Goal: Complete application form: Complete application form

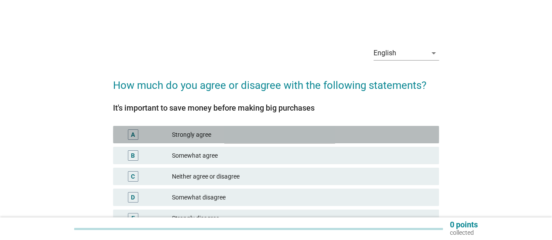
click at [322, 141] on div "A Strongly agree" at bounding box center [276, 134] width 326 height 17
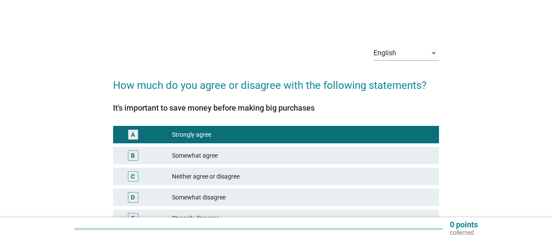
scroll to position [84, 0]
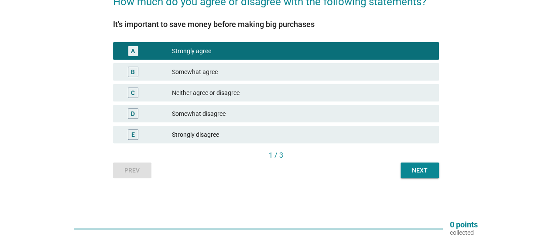
click at [419, 171] on div "Next" at bounding box center [420, 170] width 24 height 9
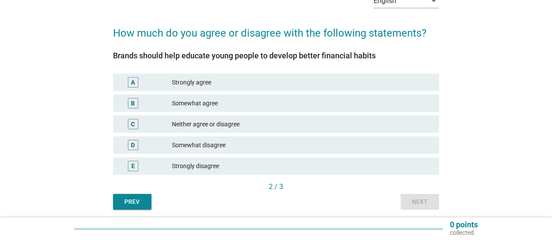
scroll to position [72, 0]
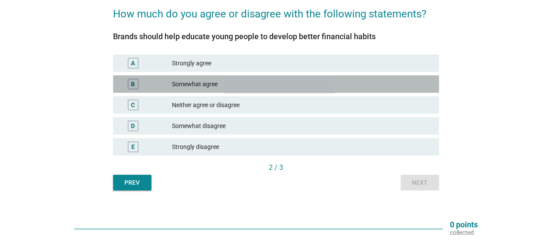
click at [205, 80] on div "Somewhat agree" at bounding box center [302, 84] width 260 height 10
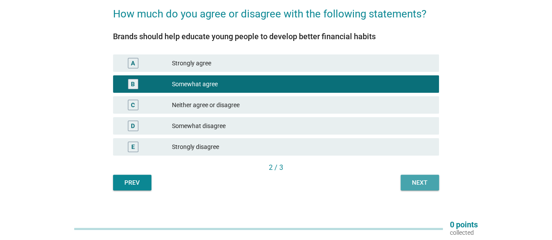
click at [422, 183] on div "Next" at bounding box center [420, 182] width 24 height 9
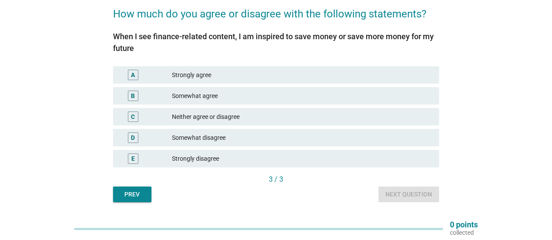
scroll to position [0, 0]
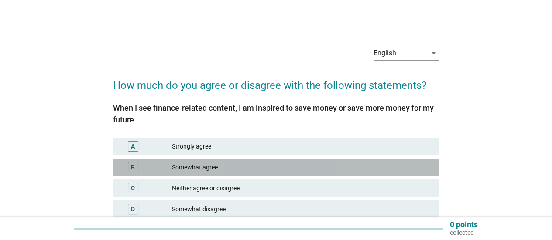
click at [416, 176] on div "B Somewhat agree" at bounding box center [276, 167] width 326 height 17
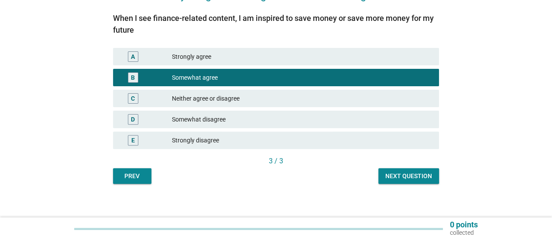
scroll to position [95, 0]
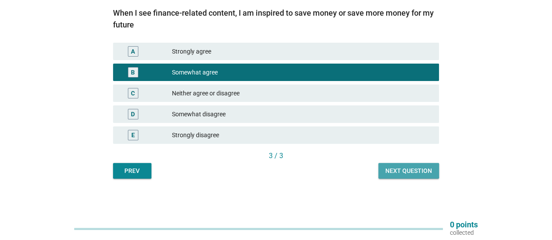
click at [424, 167] on div "Next question" at bounding box center [408, 171] width 47 height 9
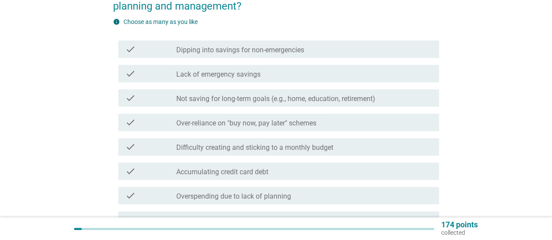
scroll to position [0, 0]
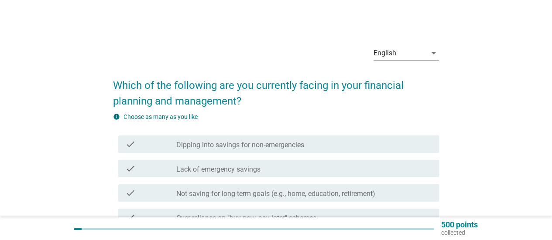
click at [429, 96] on h2 "Which of the following are you currently facing in your financial planning and …" at bounding box center [276, 89] width 326 height 40
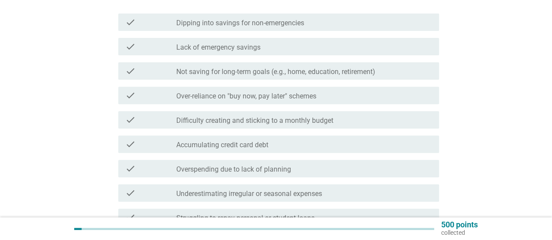
scroll to position [140, 0]
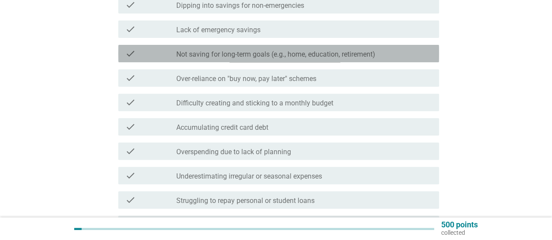
click at [336, 55] on label "Not saving for long-term goals (e.g., home, education, retirement)" at bounding box center [275, 54] width 199 height 9
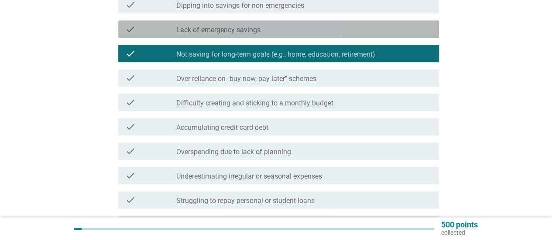
click at [325, 35] on div "check check_box_outline_blank Lack of emergency savings" at bounding box center [278, 29] width 321 height 17
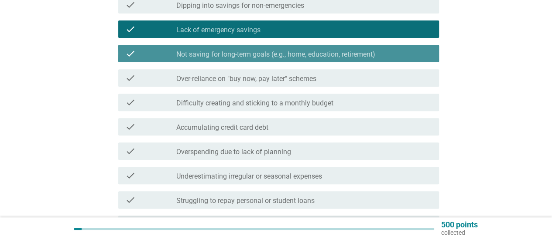
click at [302, 55] on label "Not saving for long-term goals (e.g., home, education, retirement)" at bounding box center [275, 54] width 199 height 9
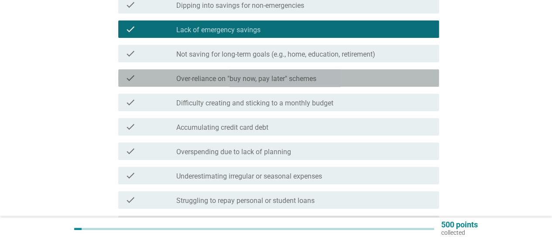
click at [305, 86] on div "check check_box_outline_blank Over-reliance on "buy now, pay later" schemes" at bounding box center [278, 77] width 321 height 17
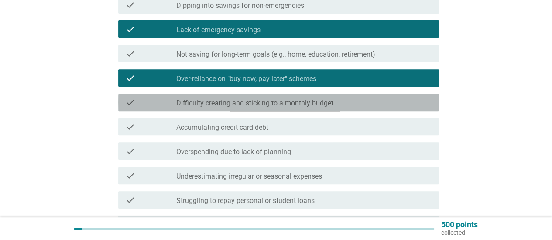
click at [287, 106] on label "Difficulty creating and sticking to a monthly budget" at bounding box center [254, 103] width 157 height 9
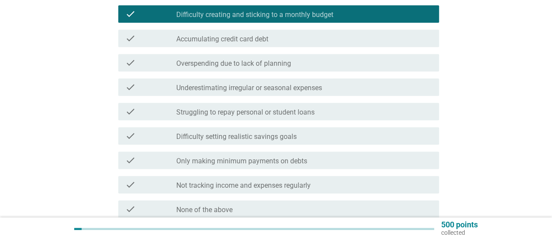
scroll to position [310, 0]
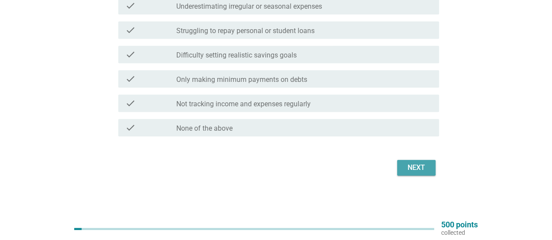
click at [413, 168] on div "Next" at bounding box center [416, 168] width 24 height 10
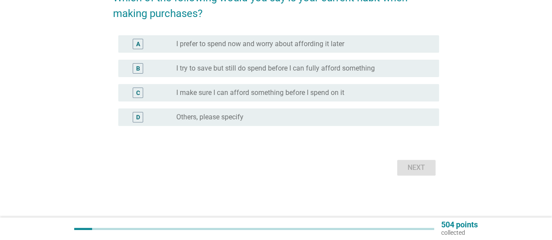
scroll to position [0, 0]
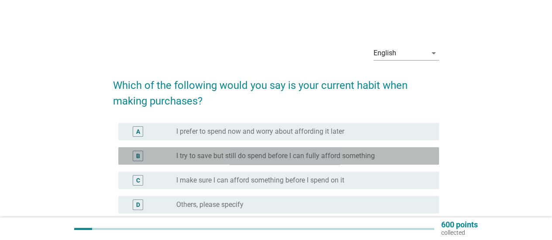
click at [352, 158] on label "I try to save but still do spend before I can fully afford something" at bounding box center [275, 156] width 199 height 9
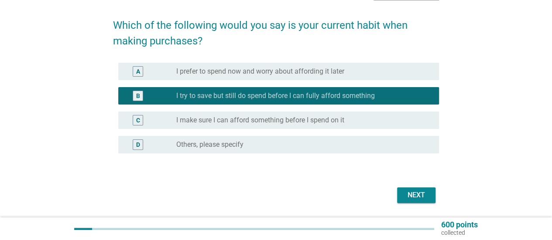
scroll to position [64, 0]
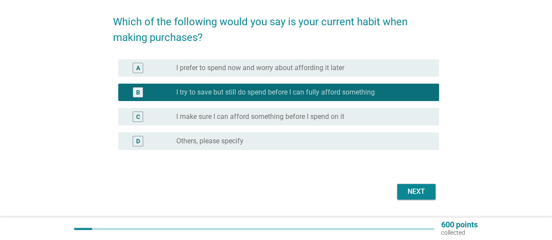
click at [417, 199] on div "Next" at bounding box center [276, 192] width 326 height 21
click at [418, 195] on div "Next" at bounding box center [416, 192] width 24 height 10
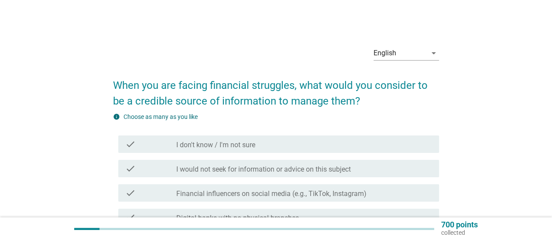
scroll to position [210, 0]
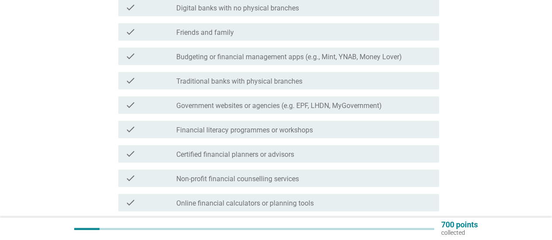
click at [272, 131] on label "Financial literacy programmes or workshops" at bounding box center [244, 130] width 137 height 9
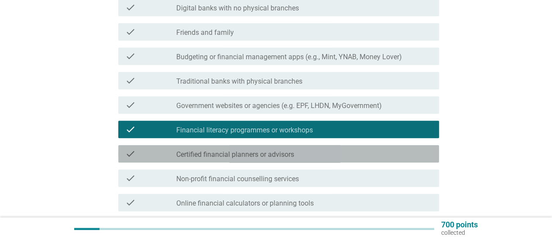
click at [263, 150] on div "check_box_outline_blank Certified financial planners or advisors" at bounding box center [304, 154] width 256 height 10
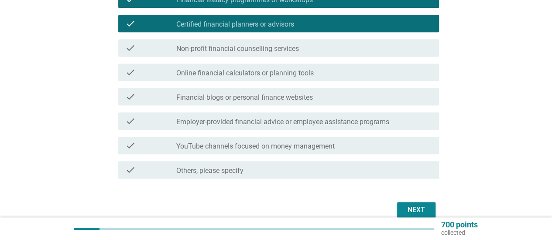
scroll to position [376, 0]
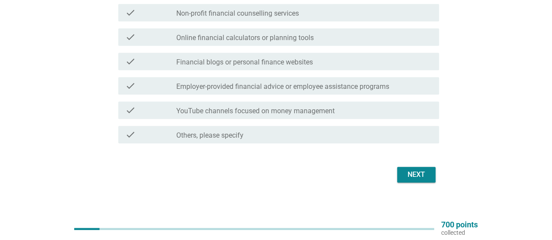
click at [412, 179] on div "Next" at bounding box center [416, 175] width 24 height 10
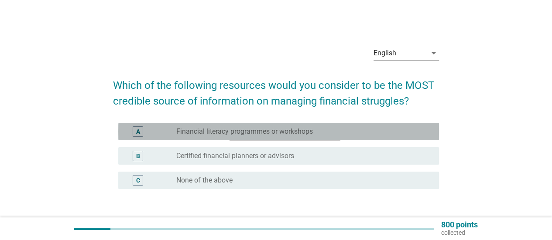
click at [222, 140] on div "A radio_button_unchecked Financial literacy programmes or workshops" at bounding box center [278, 131] width 321 height 17
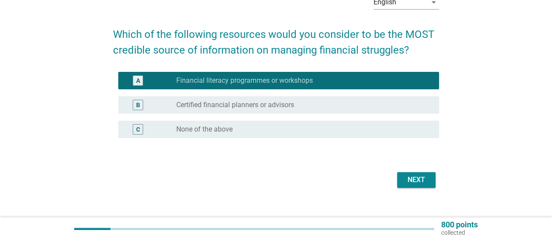
scroll to position [62, 0]
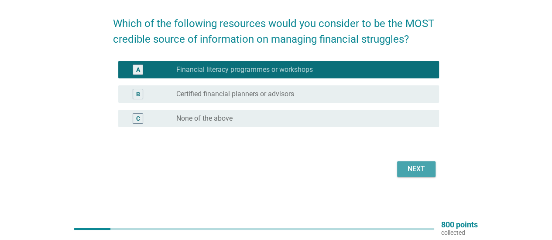
click at [422, 172] on div "Next" at bounding box center [416, 169] width 24 height 10
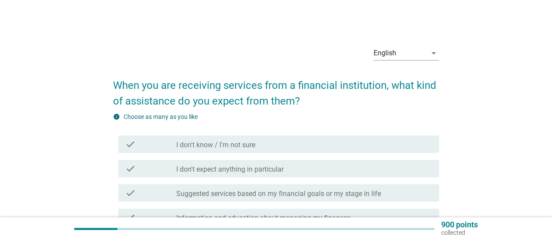
click at [267, 148] on div "check_box_outline_blank I don't know / I'm not sure" at bounding box center [304, 144] width 256 height 10
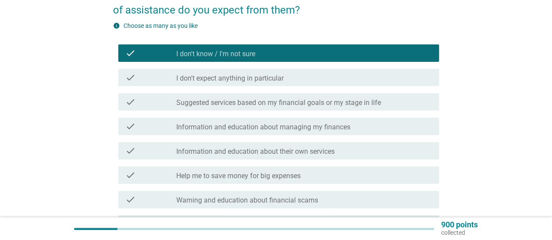
scroll to position [38, 0]
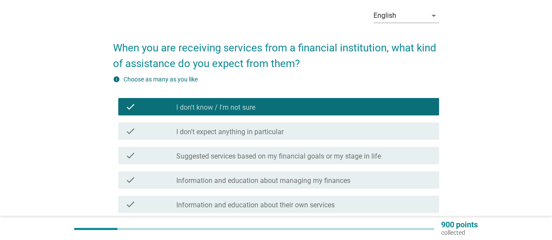
click at [290, 215] on div "check check_box_outline_blank Information and education about their own services" at bounding box center [276, 204] width 326 height 24
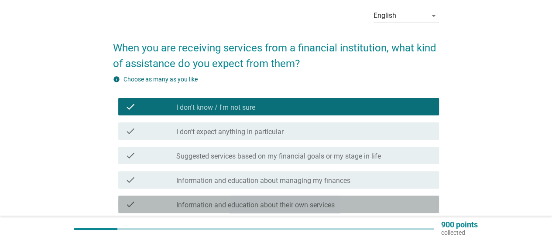
click at [302, 208] on label "Information and education about their own services" at bounding box center [255, 205] width 158 height 9
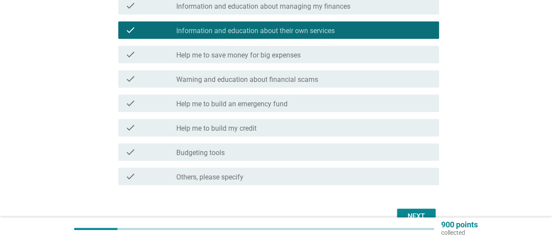
scroll to position [243, 0]
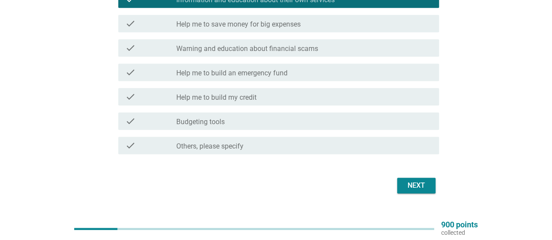
click at [411, 184] on div "Next" at bounding box center [416, 186] width 24 height 10
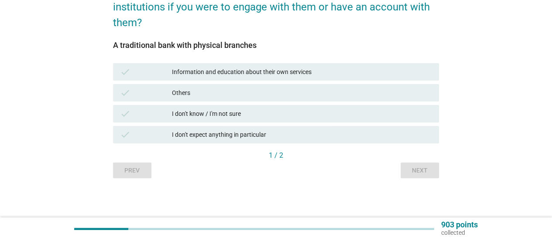
scroll to position [0, 0]
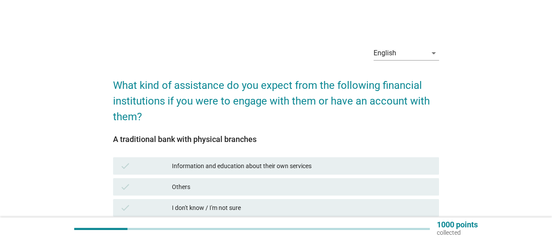
click at [383, 164] on div "Information and education about their own services" at bounding box center [302, 166] width 260 height 10
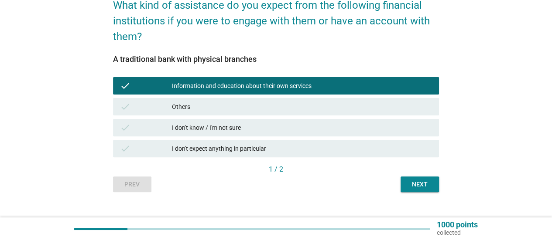
scroll to position [84, 0]
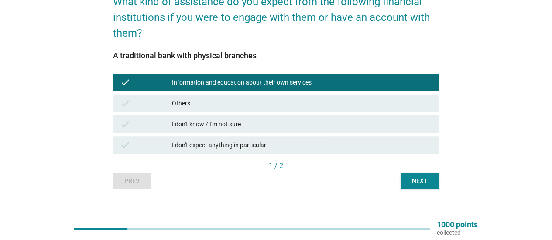
click at [429, 184] on div "Next" at bounding box center [420, 181] width 24 height 9
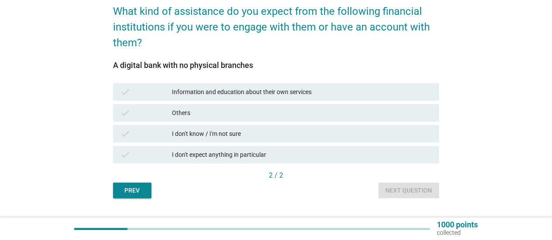
scroll to position [78, 0]
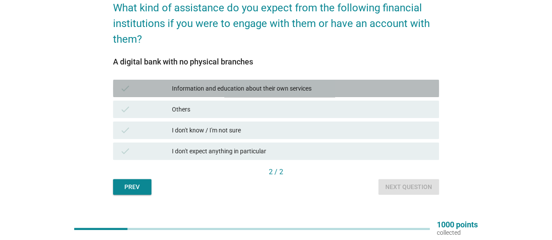
click at [271, 82] on div "check Information and education about their own services" at bounding box center [276, 88] width 326 height 17
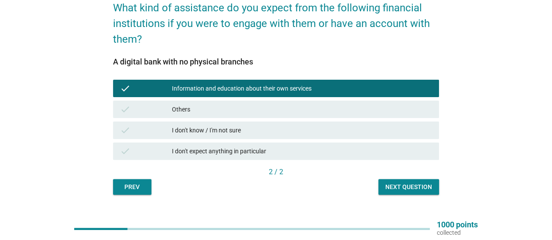
click at [397, 185] on div "Next question" at bounding box center [408, 187] width 47 height 9
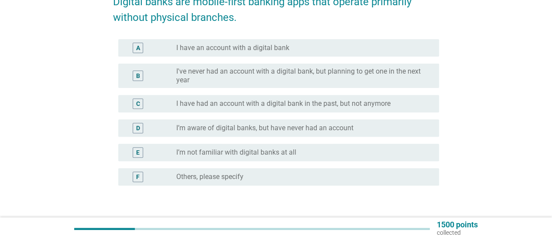
scroll to position [120, 0]
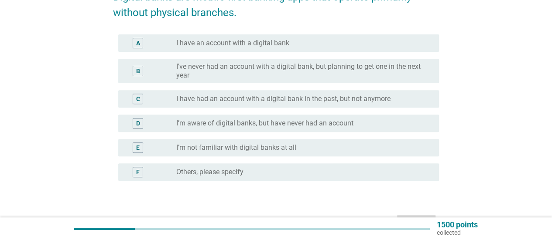
click at [322, 144] on div "radio_button_unchecked I’m not familiar with digital banks at all" at bounding box center [300, 148] width 249 height 9
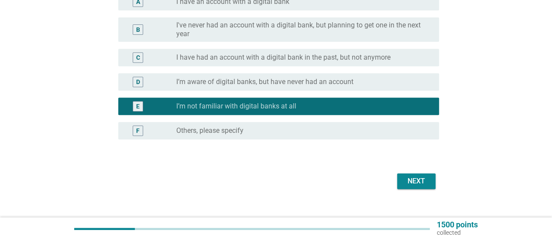
scroll to position [162, 0]
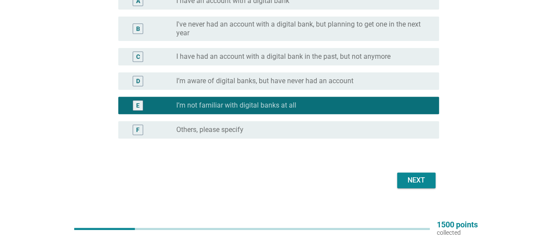
click at [278, 30] on label "I've never had an account with a digital bank, but planning to get one in the n…" at bounding box center [300, 28] width 249 height 17
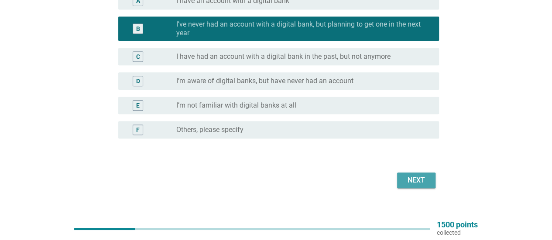
click at [415, 186] on button "Next" at bounding box center [416, 181] width 38 height 16
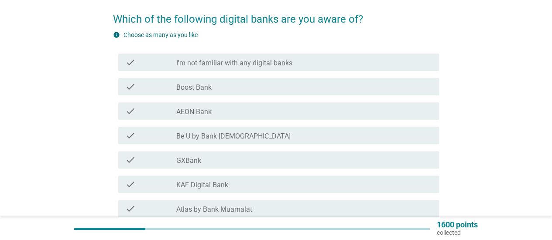
scroll to position [87, 0]
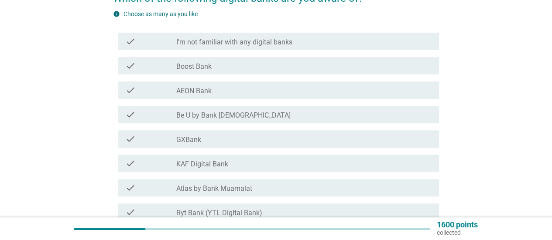
click at [233, 88] on div "check_box_outline_blank AEON Bank" at bounding box center [304, 90] width 256 height 10
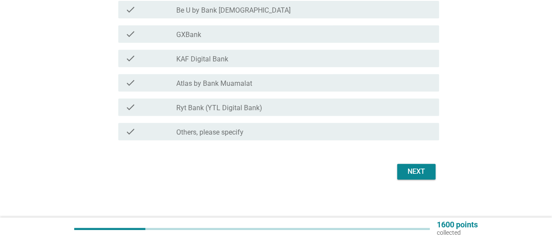
scroll to position [194, 0]
click at [421, 171] on div "Next" at bounding box center [416, 170] width 24 height 10
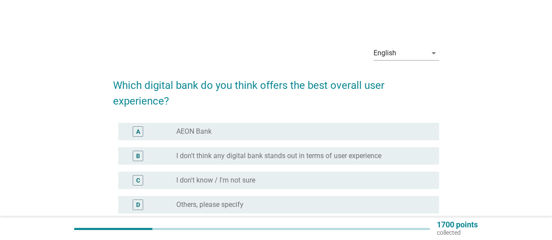
click at [312, 137] on div "A radio_button_unchecked AEON Bank" at bounding box center [278, 131] width 321 height 17
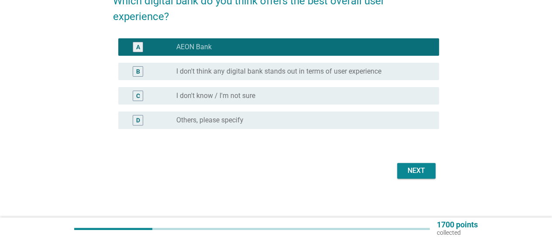
scroll to position [86, 0]
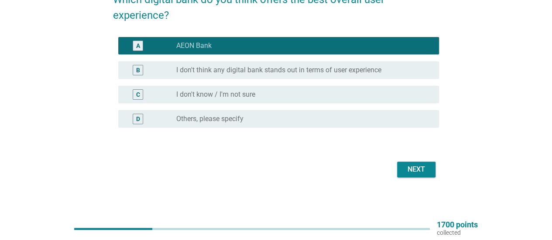
click at [414, 164] on button "Next" at bounding box center [416, 170] width 38 height 16
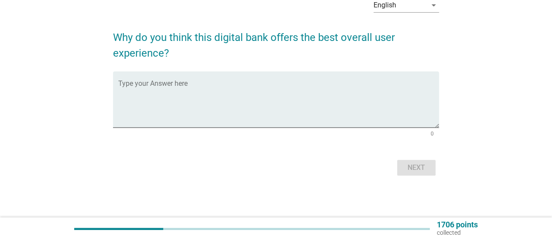
scroll to position [0, 0]
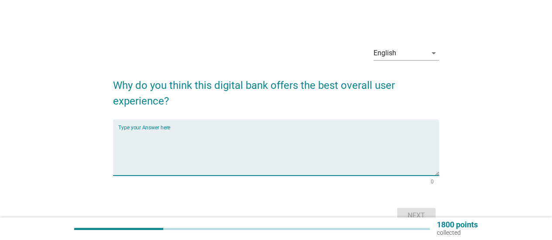
click at [414, 164] on textarea "Type your Answer here" at bounding box center [278, 153] width 321 height 46
type textarea "fast and comfortable"
click at [419, 213] on div "Next" at bounding box center [416, 216] width 24 height 10
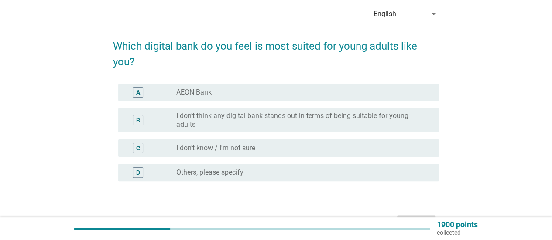
scroll to position [42, 0]
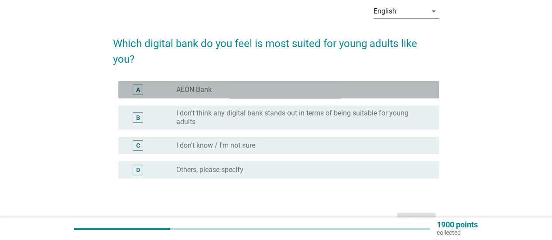
click at [348, 82] on div "A radio_button_unchecked AEON Bank" at bounding box center [278, 89] width 321 height 17
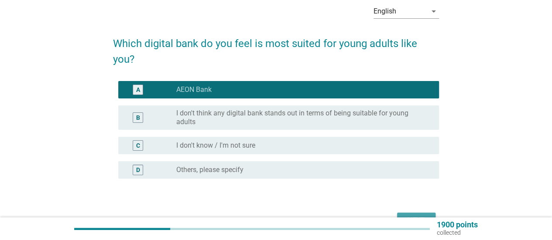
click at [422, 216] on div "Next" at bounding box center [416, 221] width 24 height 10
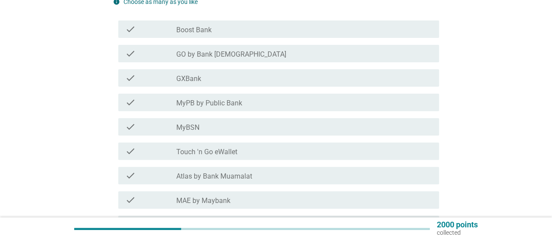
scroll to position [108, 0]
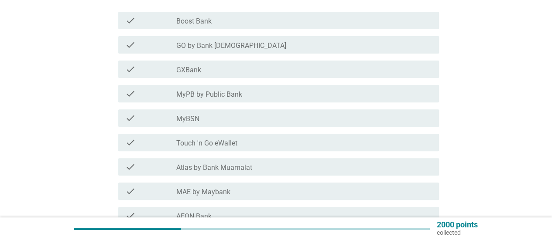
click at [307, 99] on div "check check_box_outline_blank MyPB by Public Bank" at bounding box center [278, 93] width 321 height 17
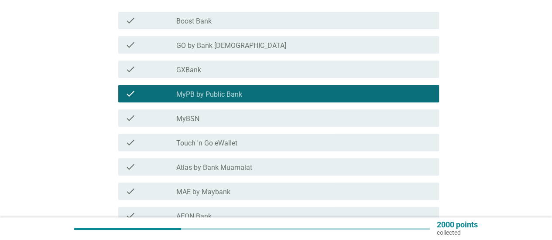
click at [274, 151] on div "check check_box_outline_blank Touch 'n Go eWallet" at bounding box center [276, 142] width 326 height 24
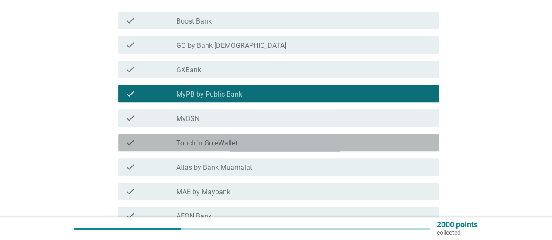
click at [238, 143] on div "check_box_outline_blank Touch 'n Go eWallet" at bounding box center [304, 142] width 256 height 10
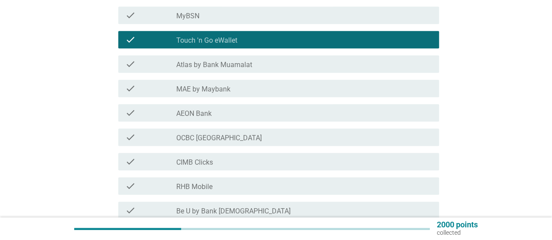
scroll to position [226, 0]
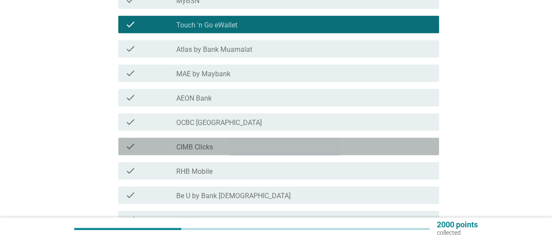
click at [219, 152] on div "check check_box_outline_blank CIMB Clicks" at bounding box center [278, 146] width 321 height 17
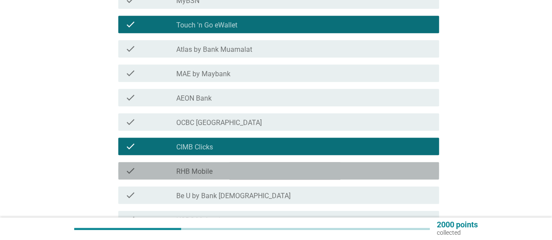
click at [220, 171] on div "check_box_outline_blank RHB Mobile" at bounding box center [304, 171] width 256 height 10
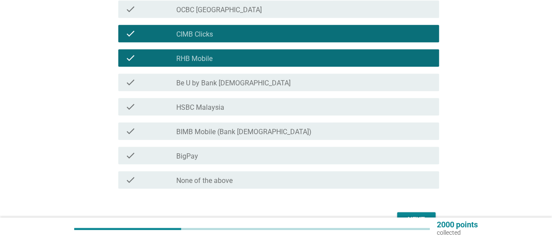
scroll to position [356, 0]
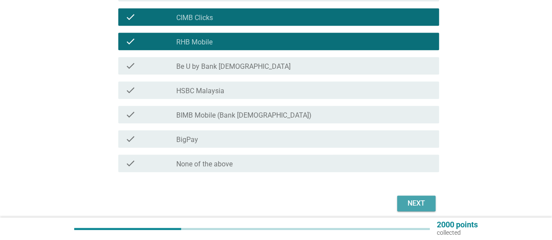
click at [412, 202] on div "Next" at bounding box center [416, 204] width 24 height 10
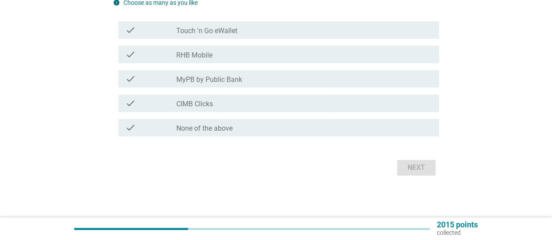
scroll to position [0, 0]
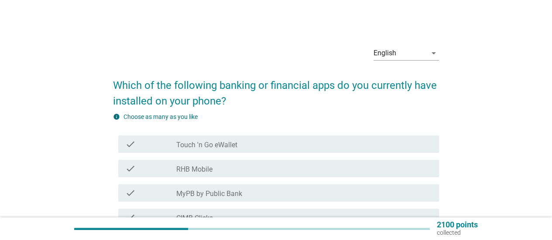
click at [248, 142] on div "check_box_outline_blank Touch 'n Go eWallet" at bounding box center [304, 144] width 256 height 10
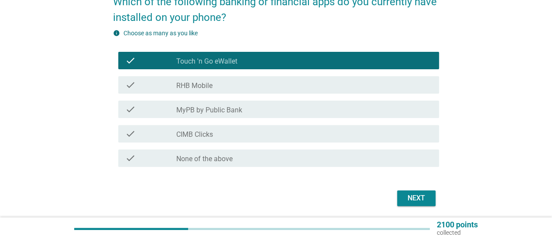
scroll to position [86, 0]
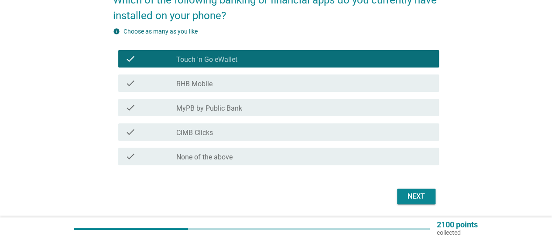
click at [238, 76] on div "check check_box_outline_blank RHB Mobile" at bounding box center [278, 83] width 321 height 17
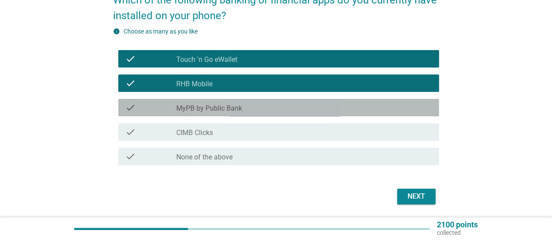
click at [223, 103] on div "check_box_outline_blank MyPB by Public Bank" at bounding box center [304, 108] width 256 height 10
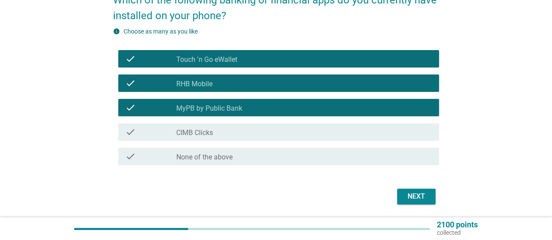
click at [415, 189] on button "Next" at bounding box center [416, 197] width 38 height 16
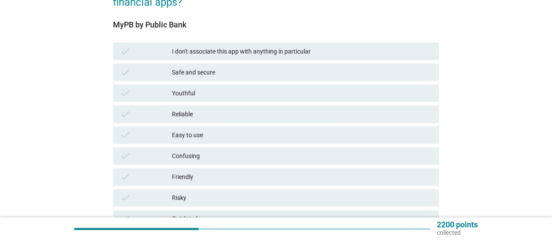
scroll to position [113, 0]
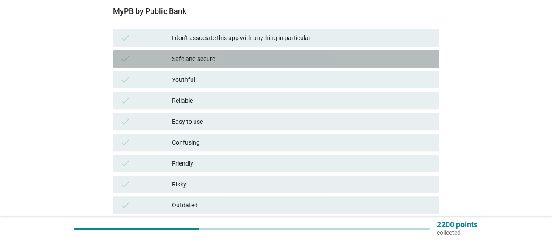
click at [279, 67] on div "check Safe and secure" at bounding box center [276, 58] width 326 height 17
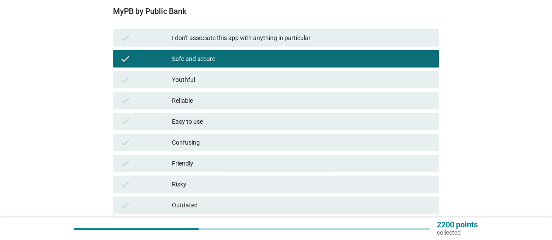
click at [228, 109] on div "check Reliable" at bounding box center [276, 100] width 326 height 17
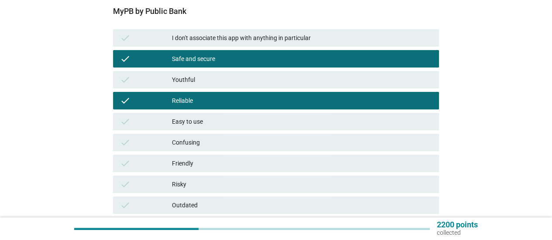
click at [207, 127] on div "check Easy to use" at bounding box center [276, 121] width 326 height 17
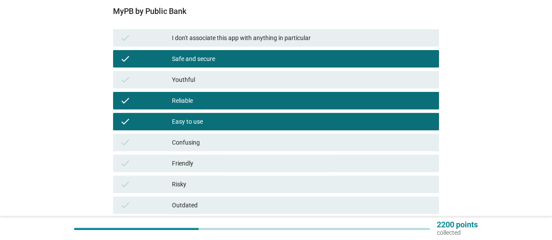
click at [342, 176] on div "check Risky" at bounding box center [276, 184] width 326 height 17
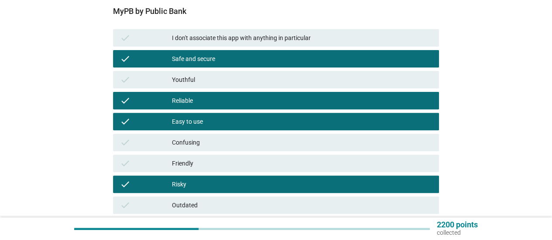
click at [347, 170] on div "check Friendly" at bounding box center [276, 163] width 326 height 17
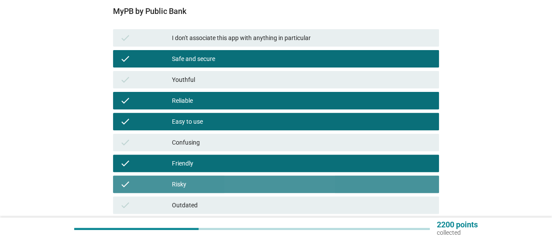
click at [336, 183] on div "Risky" at bounding box center [302, 184] width 260 height 10
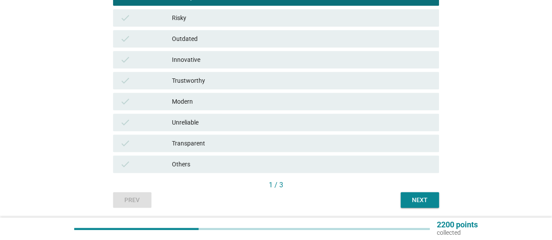
scroll to position [309, 0]
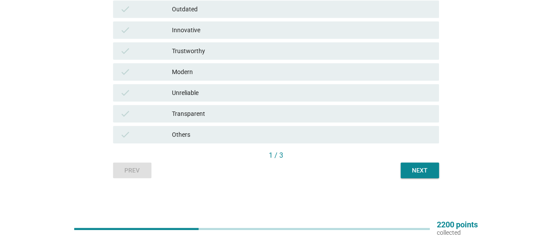
click at [191, 60] on div "check Trustworthy" at bounding box center [275, 51] width 329 height 21
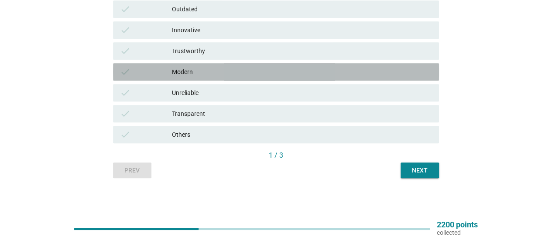
click at [184, 69] on div "Modern" at bounding box center [302, 72] width 260 height 10
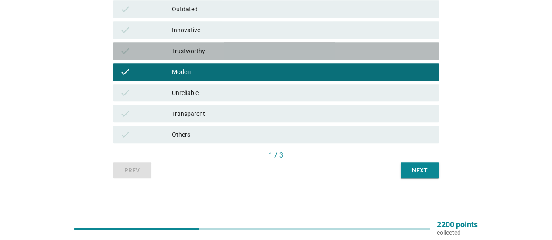
click at [195, 52] on div "Trustworthy" at bounding box center [302, 51] width 260 height 10
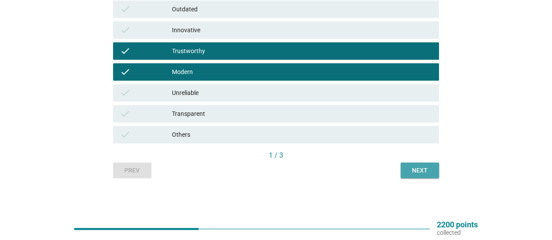
click at [418, 171] on div "Next" at bounding box center [420, 170] width 24 height 9
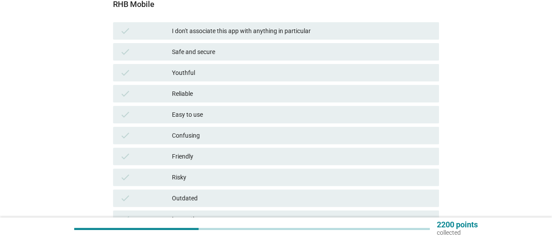
scroll to position [122, 0]
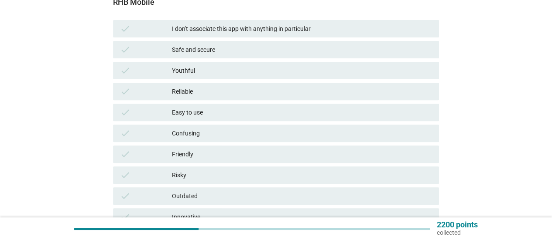
click at [236, 44] on div "check Safe and secure" at bounding box center [276, 49] width 326 height 17
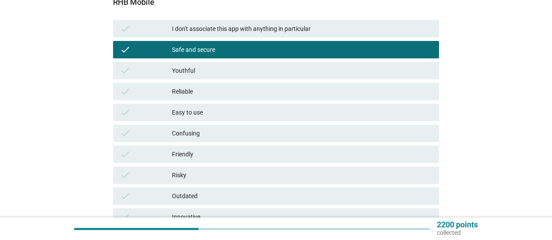
click at [210, 72] on div "Youthful" at bounding box center [302, 70] width 260 height 10
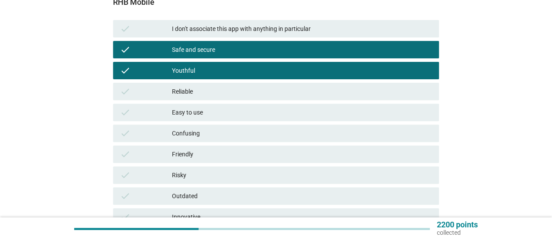
click at [209, 84] on div "check Reliable" at bounding box center [276, 91] width 326 height 17
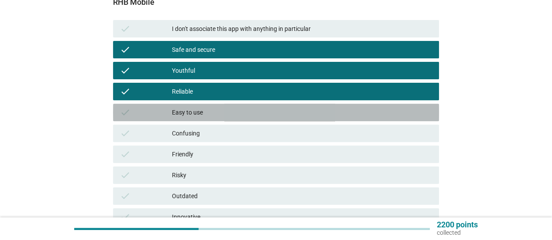
click at [203, 114] on div "Easy to use" at bounding box center [302, 112] width 260 height 10
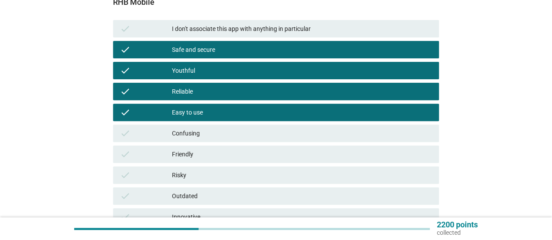
click at [207, 159] on div "check Friendly" at bounding box center [276, 154] width 326 height 17
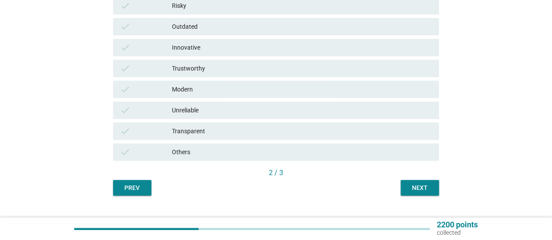
scroll to position [309, 0]
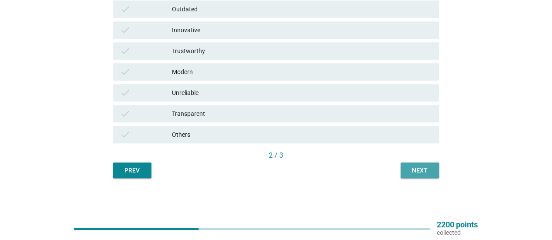
click at [425, 173] on div "Next" at bounding box center [420, 170] width 24 height 9
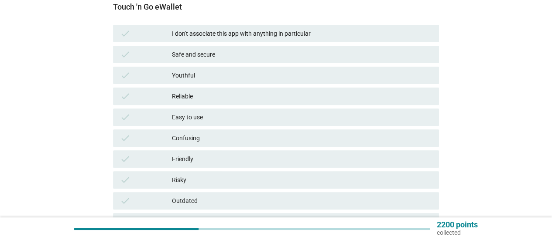
scroll to position [122, 0]
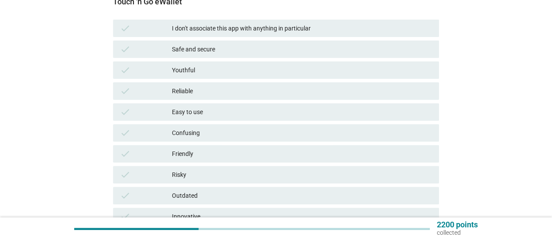
click at [241, 38] on div "check I don't associate this app with anything in particular" at bounding box center [275, 28] width 329 height 21
click at [230, 45] on div "Safe and secure" at bounding box center [302, 49] width 260 height 10
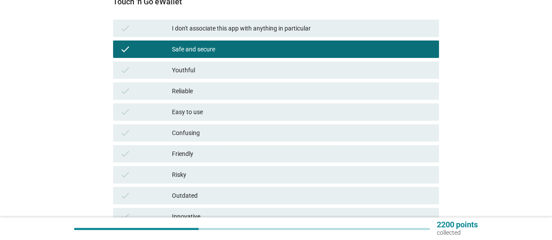
click at [217, 59] on div "check Safe and secure" at bounding box center [275, 49] width 329 height 21
click at [206, 68] on div "Youthful" at bounding box center [302, 70] width 260 height 10
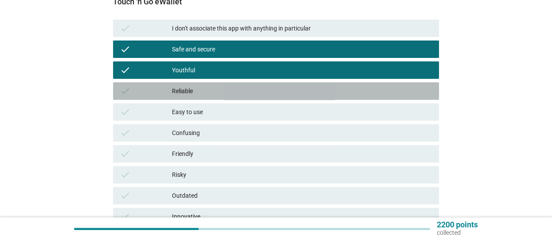
click at [201, 92] on div "Reliable" at bounding box center [302, 91] width 260 height 10
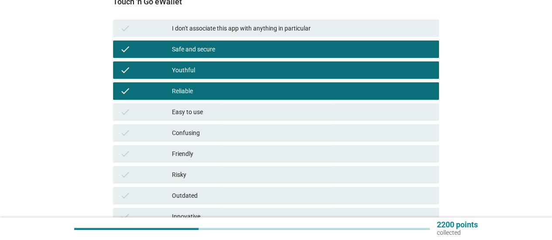
click at [198, 117] on div "Easy to use" at bounding box center [302, 112] width 260 height 10
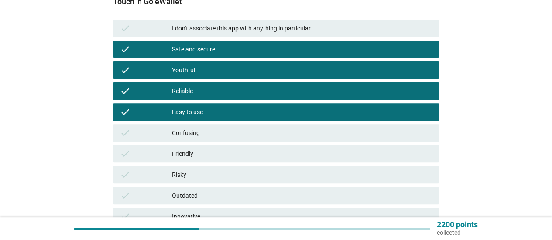
click at [209, 154] on div "Friendly" at bounding box center [302, 154] width 260 height 10
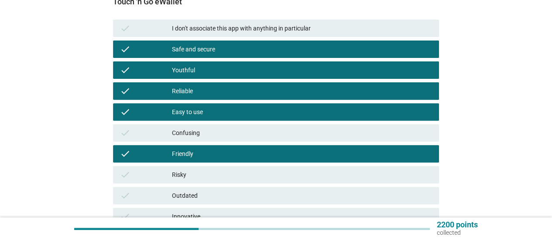
click at [212, 209] on div "check Innovative" at bounding box center [276, 216] width 326 height 17
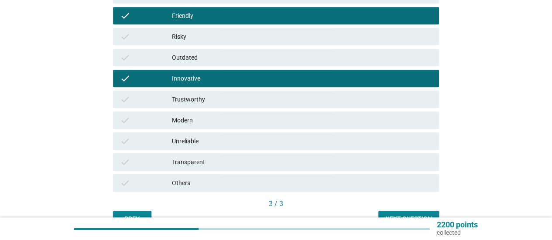
scroll to position [309, 0]
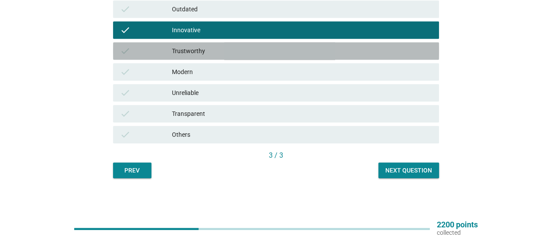
click at [210, 51] on div "Trustworthy" at bounding box center [302, 51] width 260 height 10
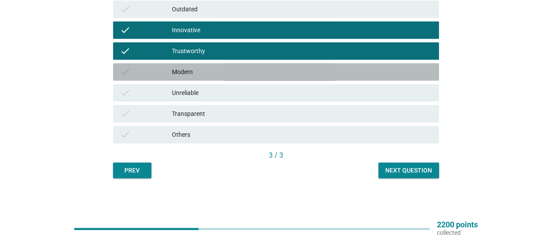
click at [194, 71] on div "Modern" at bounding box center [302, 72] width 260 height 10
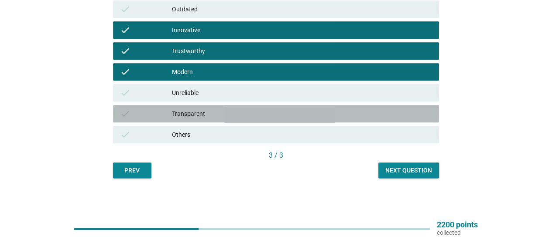
click at [215, 117] on div "Transparent" at bounding box center [302, 114] width 260 height 10
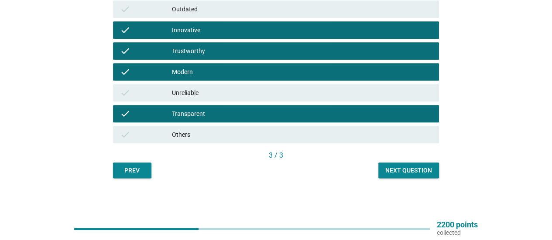
click at [216, 53] on div "Trustworthy" at bounding box center [302, 51] width 260 height 10
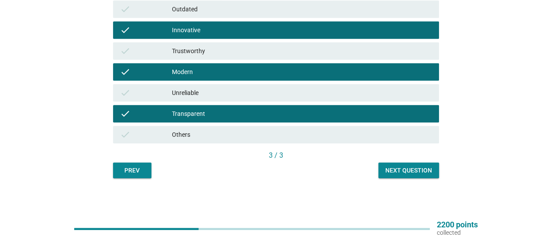
click at [395, 166] on div "Next question" at bounding box center [408, 170] width 47 height 9
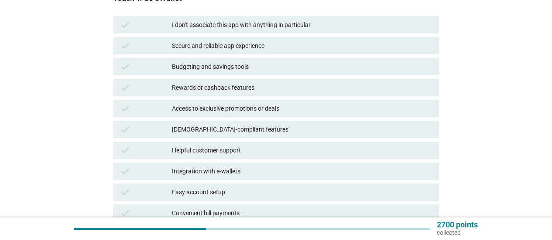
scroll to position [132, 0]
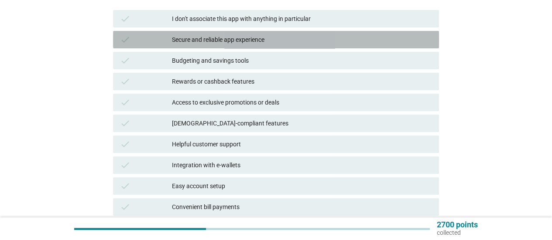
click at [211, 41] on div "Secure and reliable app experience" at bounding box center [302, 39] width 260 height 10
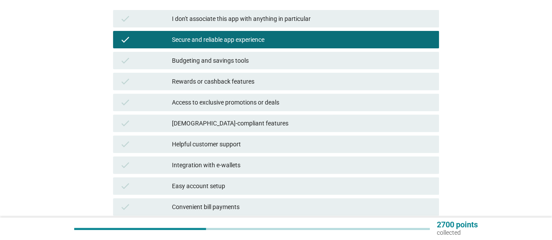
click at [211, 50] on div "check Budgeting and savings tools" at bounding box center [275, 60] width 329 height 21
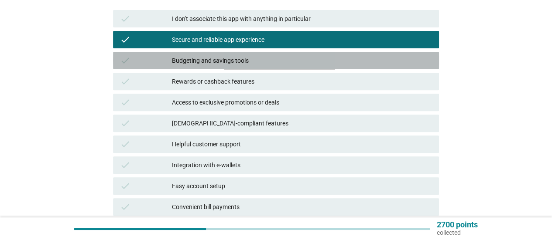
click at [206, 61] on div "Budgeting and savings tools" at bounding box center [302, 60] width 260 height 10
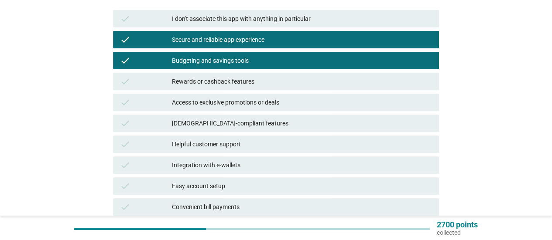
click at [202, 85] on div "Rewards or cashback features" at bounding box center [302, 81] width 260 height 10
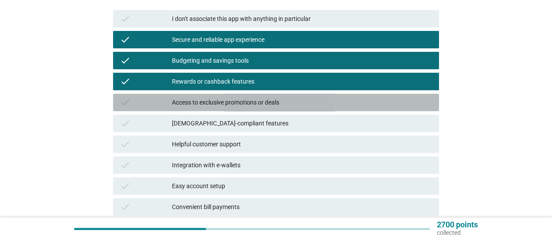
click at [204, 103] on div "Access to exclusive promotions or deals" at bounding box center [302, 102] width 260 height 10
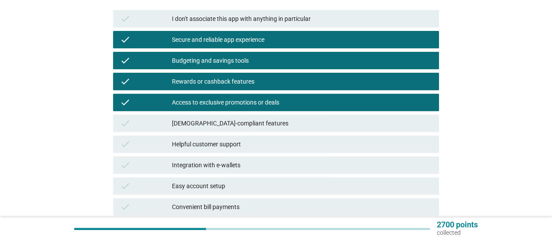
click at [233, 142] on div "Helpful customer support" at bounding box center [302, 144] width 260 height 10
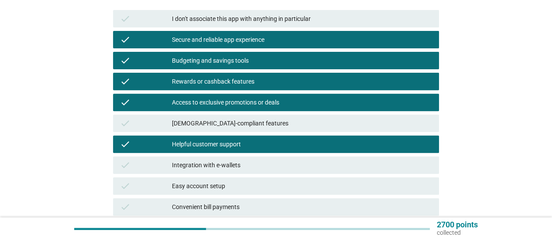
click at [232, 145] on div "Helpful customer support" at bounding box center [302, 144] width 260 height 10
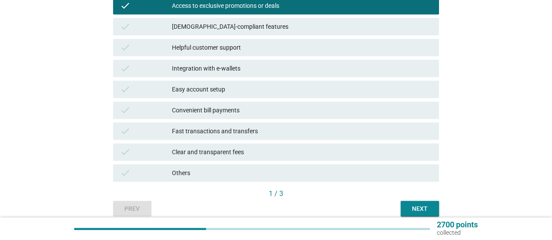
scroll to position [267, 0]
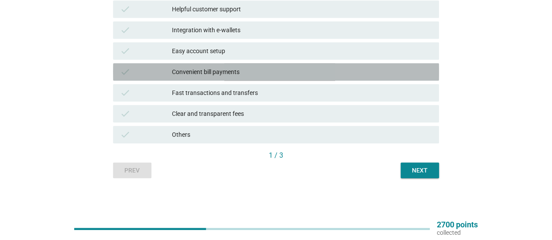
click at [245, 77] on div "Convenient bill payments" at bounding box center [302, 72] width 260 height 10
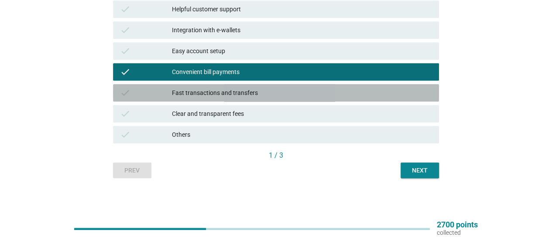
click at [240, 89] on div "Fast transactions and transfers" at bounding box center [302, 93] width 260 height 10
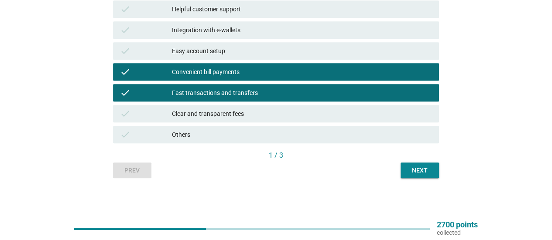
click at [428, 170] on div "Next" at bounding box center [420, 170] width 24 height 9
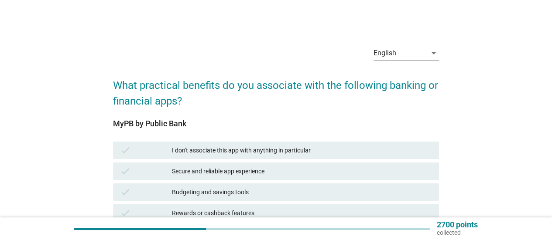
scroll to position [210, 0]
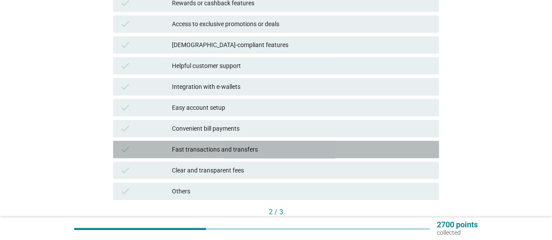
click at [240, 148] on div "Fast transactions and transfers" at bounding box center [302, 149] width 260 height 10
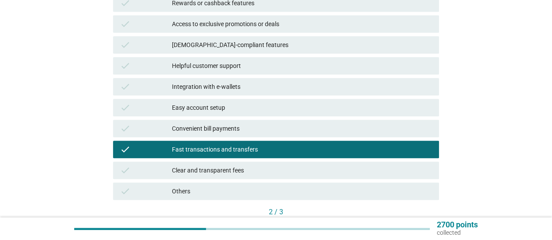
click at [370, 102] on div "check Easy account setup" at bounding box center [276, 107] width 326 height 17
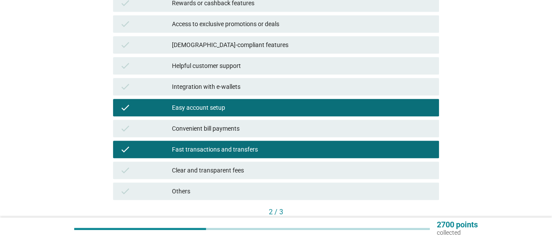
click at [391, 103] on div "Easy account setup" at bounding box center [302, 108] width 260 height 10
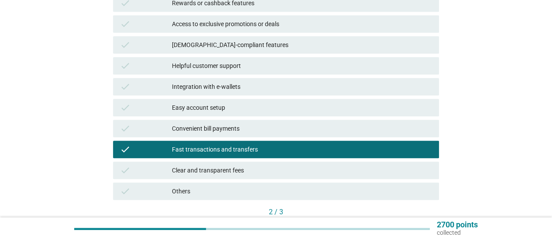
click at [416, 99] on div "check Easy account setup" at bounding box center [275, 107] width 329 height 21
click at [357, 90] on div "Integration with e-wallets" at bounding box center [302, 87] width 260 height 10
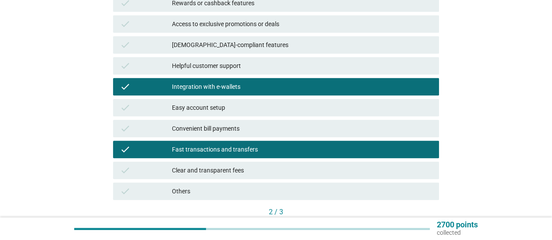
click at [314, 93] on div "check Integration with e-wallets" at bounding box center [276, 86] width 326 height 17
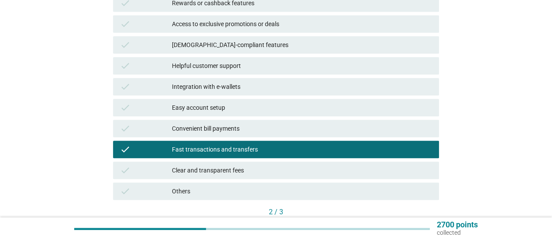
click at [281, 118] on div "check Easy account setup" at bounding box center [275, 107] width 329 height 21
click at [286, 103] on div "Easy account setup" at bounding box center [302, 108] width 260 height 10
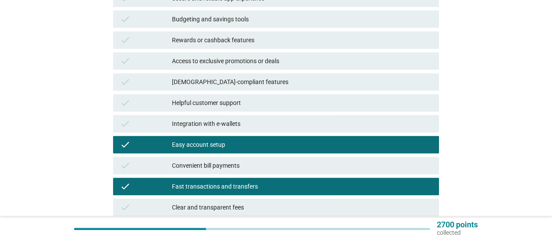
scroll to position [172, 0]
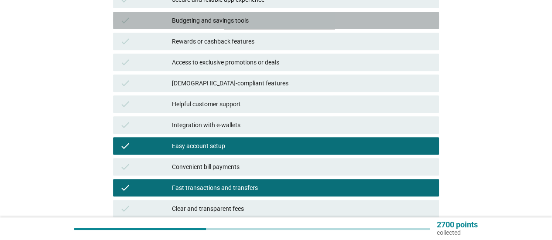
click at [254, 27] on div "check Budgeting and savings tools" at bounding box center [276, 20] width 326 height 17
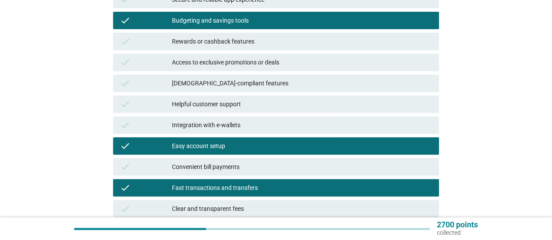
scroll to position [267, 0]
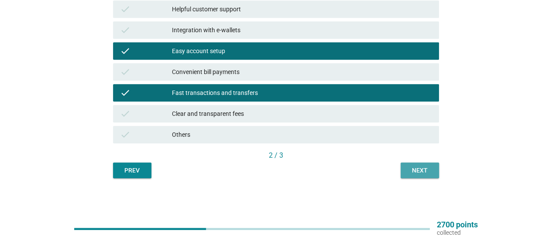
click at [429, 175] on div "Next" at bounding box center [420, 170] width 24 height 9
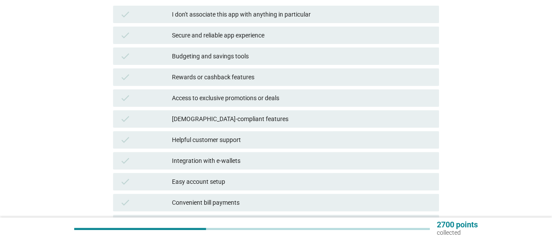
scroll to position [142, 0]
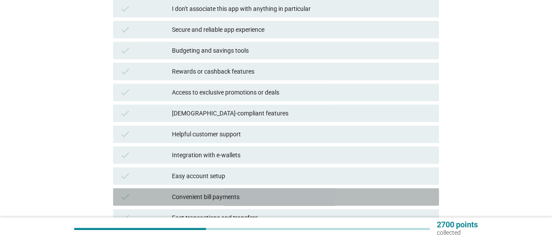
click at [223, 198] on div "Convenient bill payments" at bounding box center [302, 197] width 260 height 10
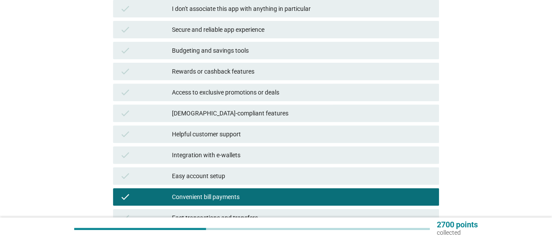
click at [212, 178] on div "Easy account setup" at bounding box center [302, 176] width 260 height 10
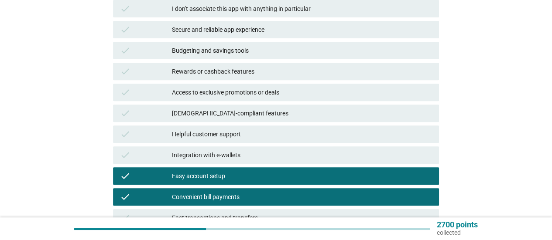
click at [300, 33] on div "Secure and reliable app experience" at bounding box center [302, 29] width 260 height 10
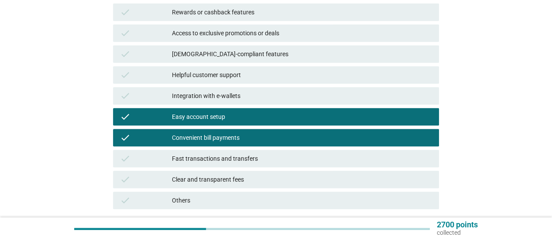
scroll to position [267, 0]
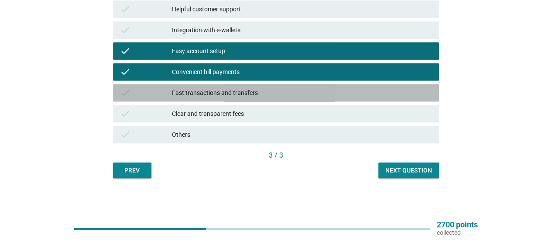
click at [268, 97] on div "Fast transactions and transfers" at bounding box center [302, 93] width 260 height 10
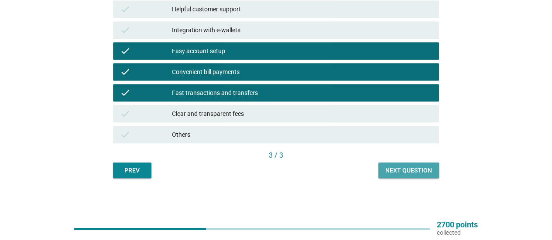
click at [417, 169] on div "Next question" at bounding box center [408, 170] width 47 height 9
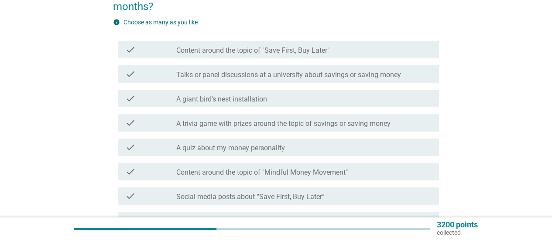
scroll to position [99, 0]
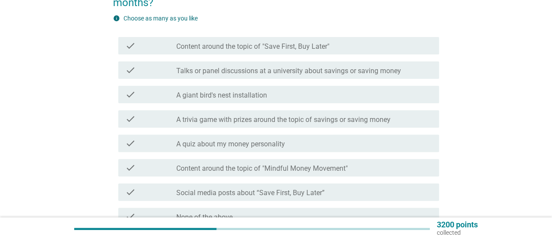
click at [201, 45] on label "Content around the topic of "Save First, Buy Later"" at bounding box center [252, 46] width 153 height 9
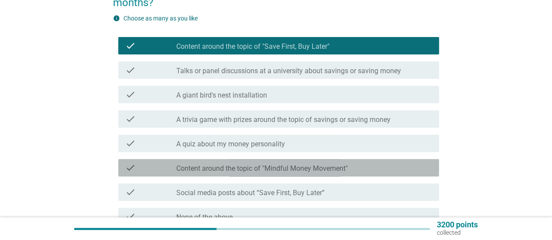
click at [243, 165] on label "Content around the topic of "Mindful Money Movement"" at bounding box center [261, 169] width 171 height 9
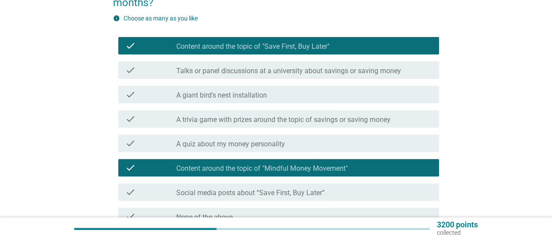
scroll to position [188, 0]
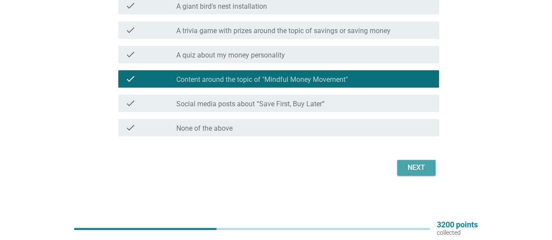
click at [420, 170] on div "Next" at bounding box center [416, 168] width 24 height 10
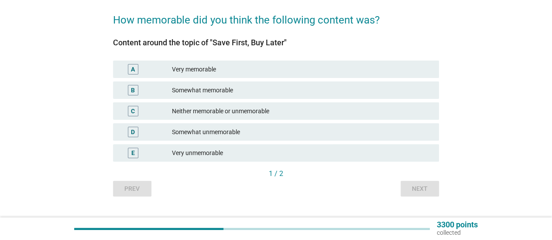
scroll to position [66, 0]
click at [252, 69] on div "Very memorable" at bounding box center [302, 69] width 260 height 10
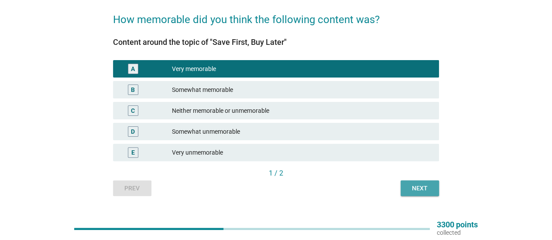
click at [417, 186] on div "Next" at bounding box center [420, 188] width 24 height 9
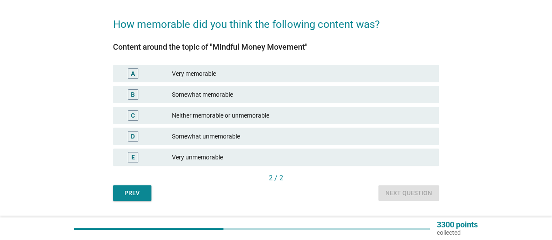
scroll to position [63, 0]
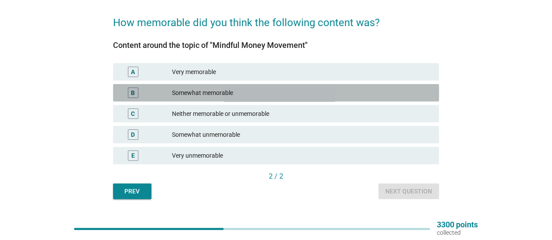
click at [213, 92] on div "Somewhat memorable" at bounding box center [302, 93] width 260 height 10
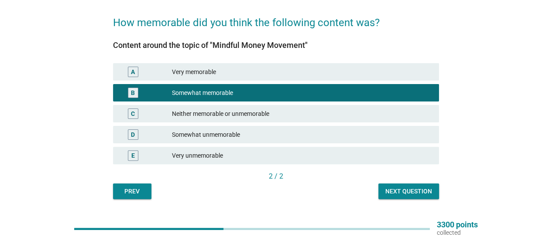
click at [399, 195] on div "Next question" at bounding box center [408, 191] width 47 height 9
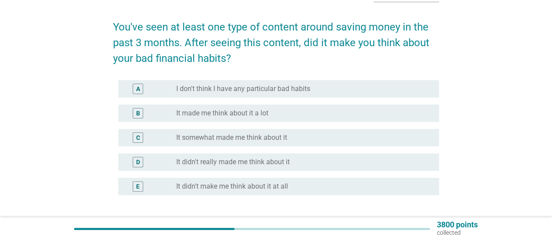
scroll to position [62, 0]
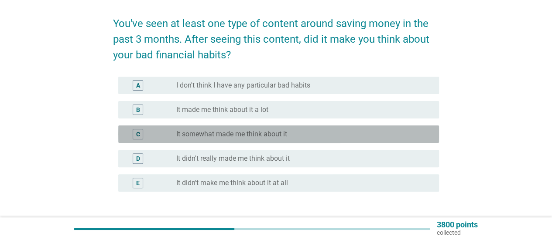
click at [257, 131] on label "It somewhat made me think about it" at bounding box center [231, 134] width 111 height 9
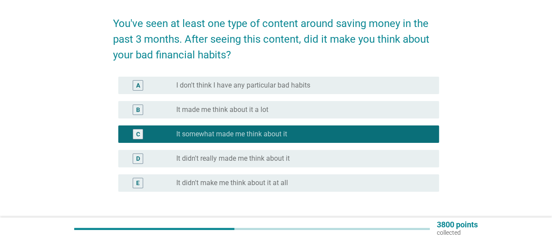
scroll to position [127, 0]
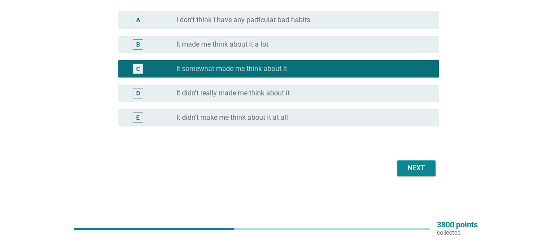
click at [423, 171] on div "Next" at bounding box center [416, 168] width 24 height 10
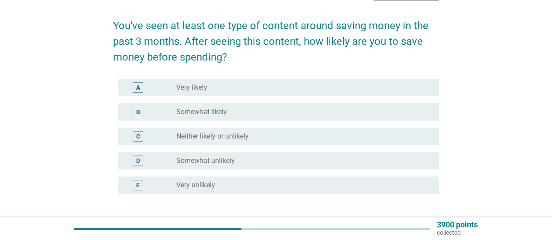
scroll to position [66, 0]
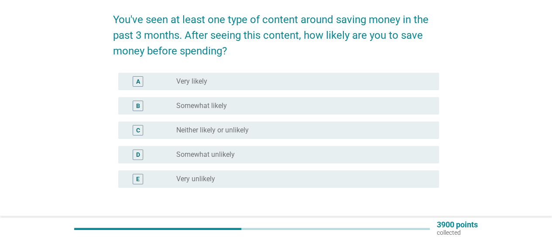
drag, startPoint x: 205, startPoint y: 104, endPoint x: 518, endPoint y: 139, distance: 314.8
click at [518, 139] on div "English arrow_drop_down You've seen at least one type of content around saving …" at bounding box center [276, 106] width 510 height 281
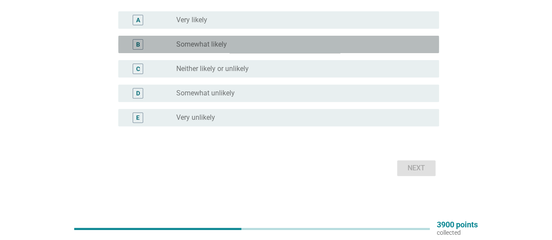
click at [364, 52] on div "B radio_button_unchecked Somewhat likely" at bounding box center [278, 44] width 321 height 17
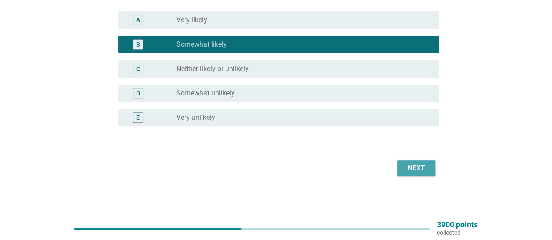
click at [422, 168] on div "Next" at bounding box center [416, 168] width 24 height 10
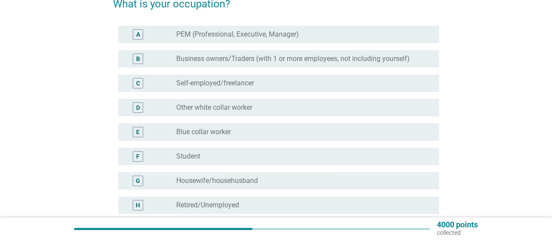
scroll to position [84, 0]
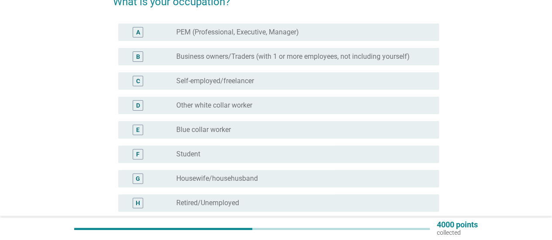
click at [344, 30] on div "radio_button_unchecked PEM (Professional, Executive, Manager)" at bounding box center [300, 32] width 249 height 9
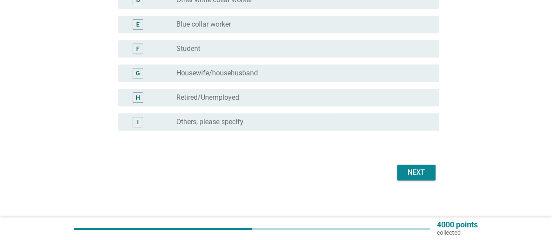
scroll to position [194, 0]
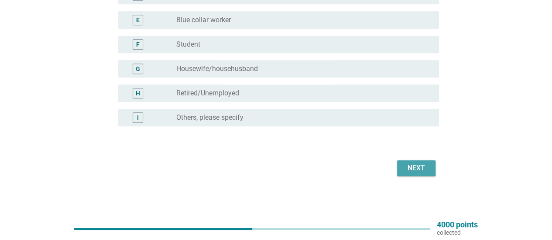
click at [411, 165] on div "Next" at bounding box center [416, 168] width 24 height 10
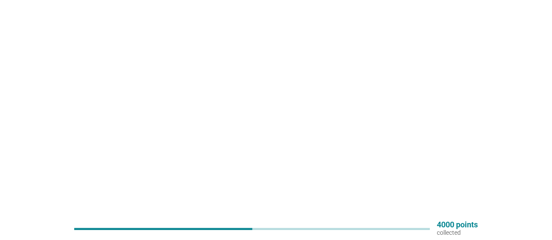
scroll to position [0, 0]
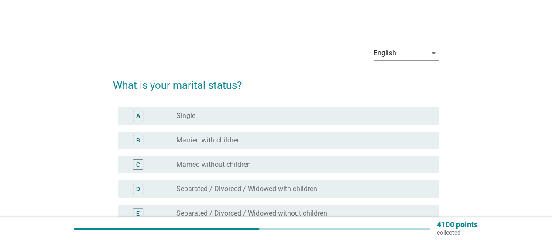
click at [364, 115] on div "radio_button_unchecked Single" at bounding box center [300, 116] width 249 height 9
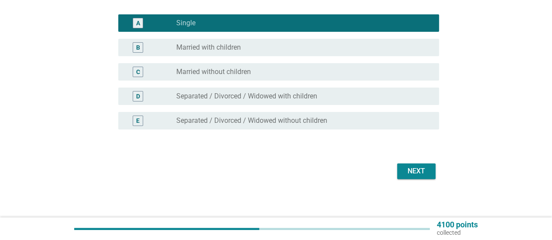
scroll to position [96, 0]
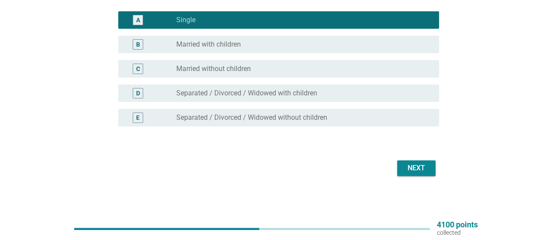
click at [414, 165] on div "Next" at bounding box center [416, 168] width 24 height 10
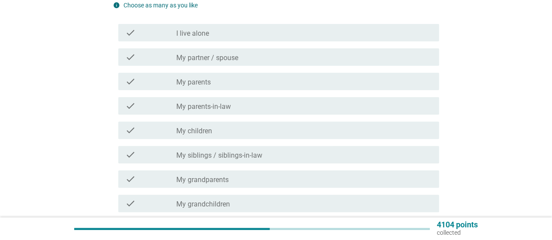
scroll to position [0, 0]
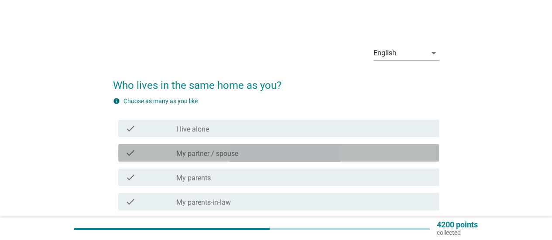
click at [324, 152] on div "check_box_outline_blank My partner / spouse" at bounding box center [304, 153] width 256 height 10
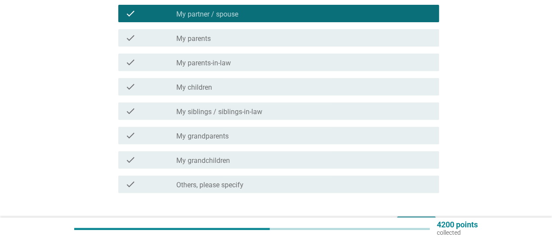
scroll to position [146, 0]
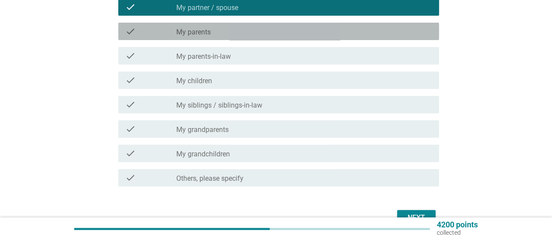
click at [247, 33] on div "check_box_outline_blank My parents" at bounding box center [304, 31] width 256 height 10
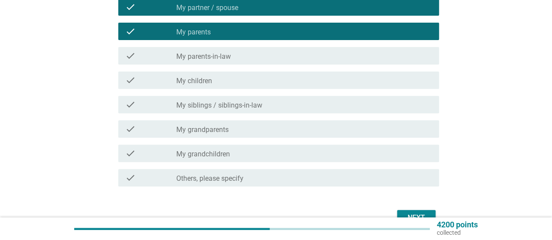
click at [265, 17] on div "check check_box_outline_blank My partner / spouse" at bounding box center [276, 7] width 326 height 24
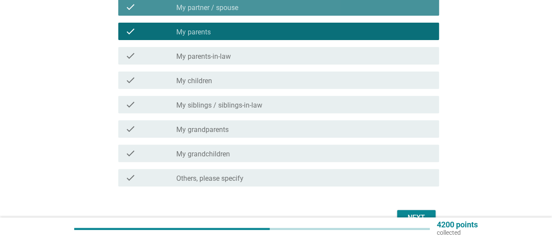
click at [280, 4] on div "check_box_outline_blank My partner / spouse" at bounding box center [304, 7] width 256 height 10
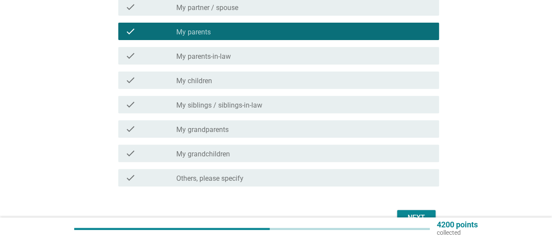
click at [407, 213] on div "Next" at bounding box center [416, 218] width 24 height 10
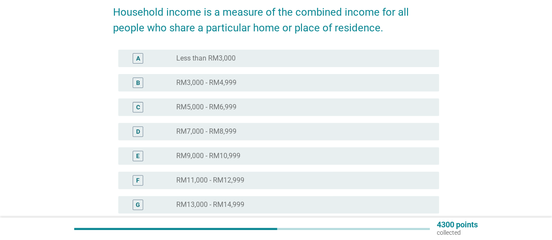
scroll to position [110, 0]
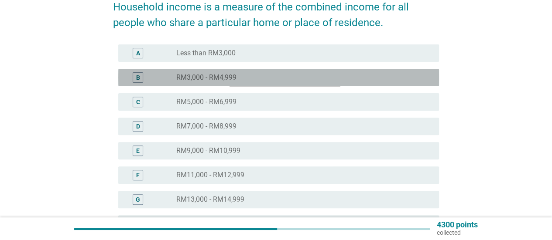
click at [331, 77] on div "radio_button_unchecked RM3,000 - RM4,999" at bounding box center [300, 77] width 249 height 9
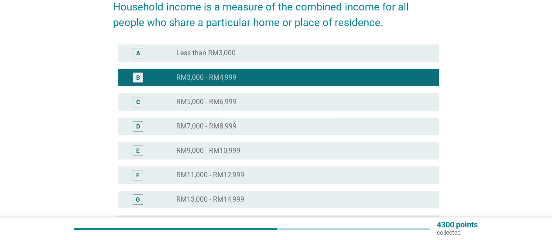
scroll to position [216, 0]
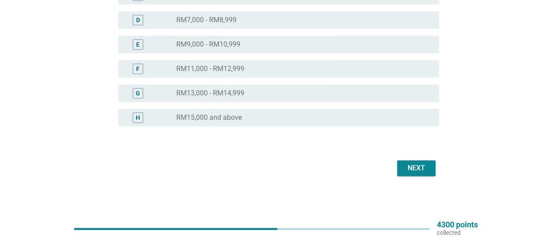
click at [425, 162] on button "Next" at bounding box center [416, 169] width 38 height 16
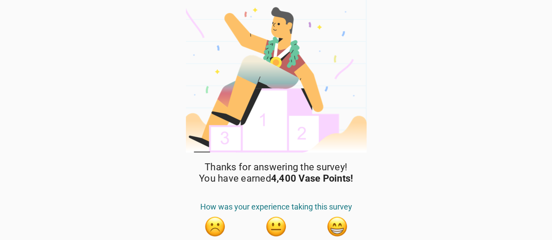
scroll to position [36, 0]
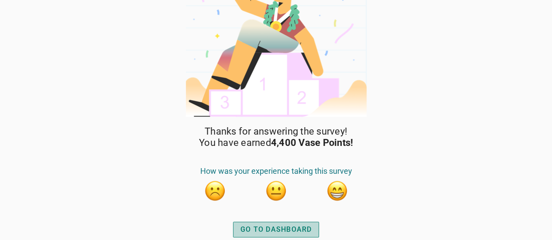
click at [265, 230] on div "GO TO DASHBOARD" at bounding box center [276, 230] width 72 height 10
